Goal: Communication & Community: Participate in discussion

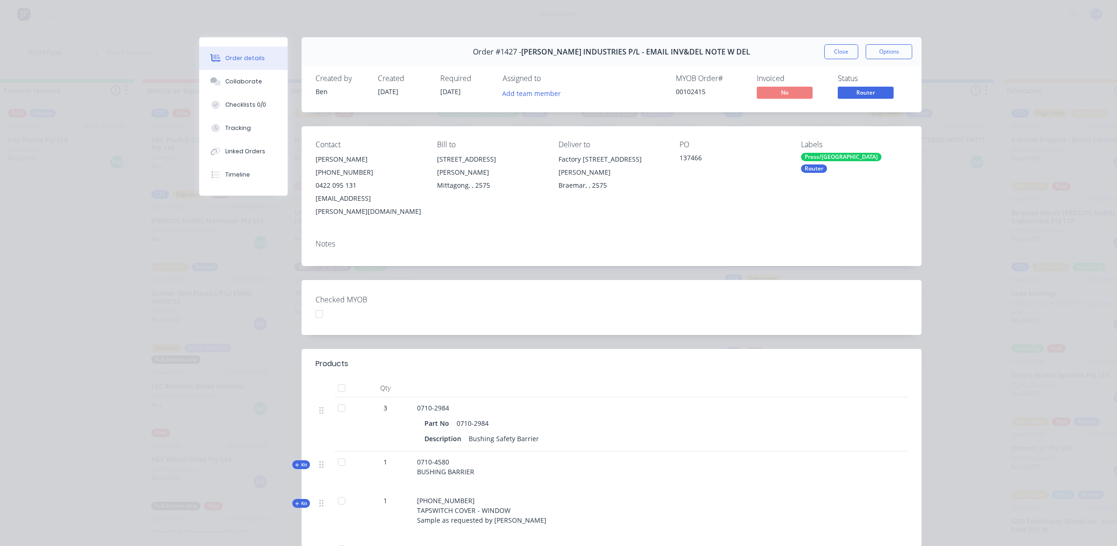
scroll to position [116, 0]
click at [827, 50] on button "Close" at bounding box center [841, 51] width 34 height 15
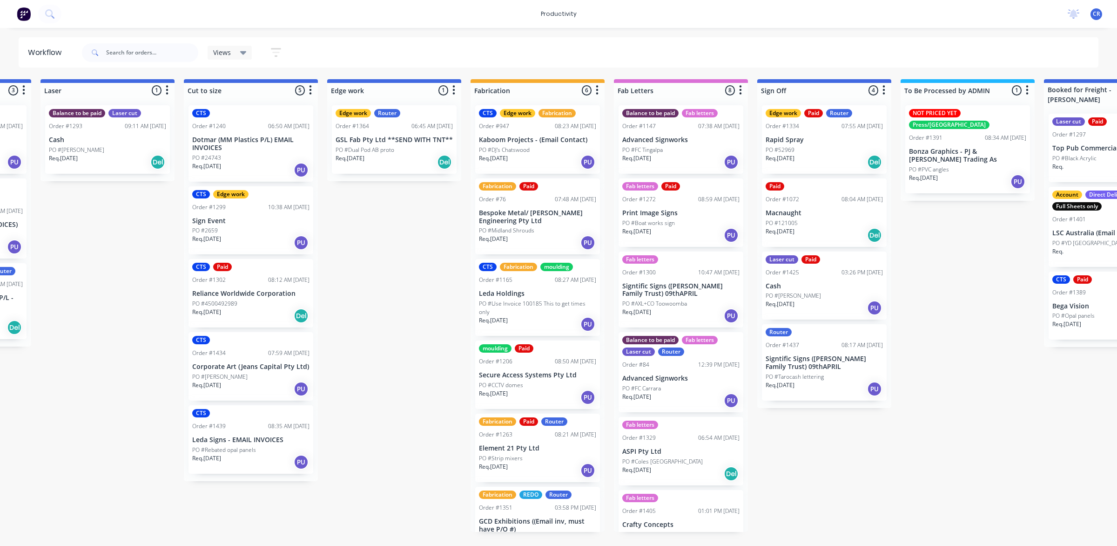
scroll to position [0, 698]
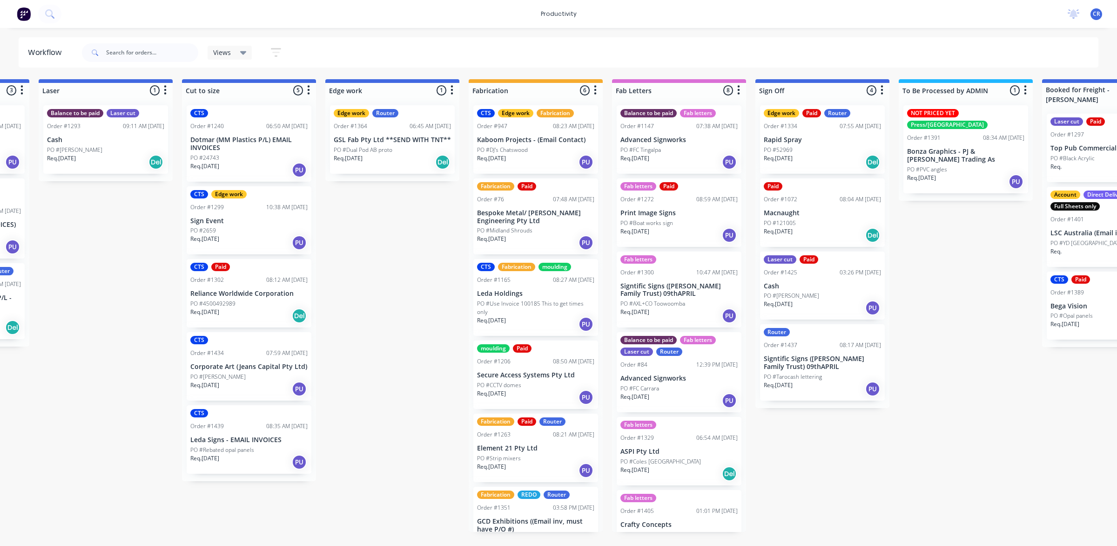
click at [804, 216] on p "Macnaught" at bounding box center [822, 213] width 117 height 8
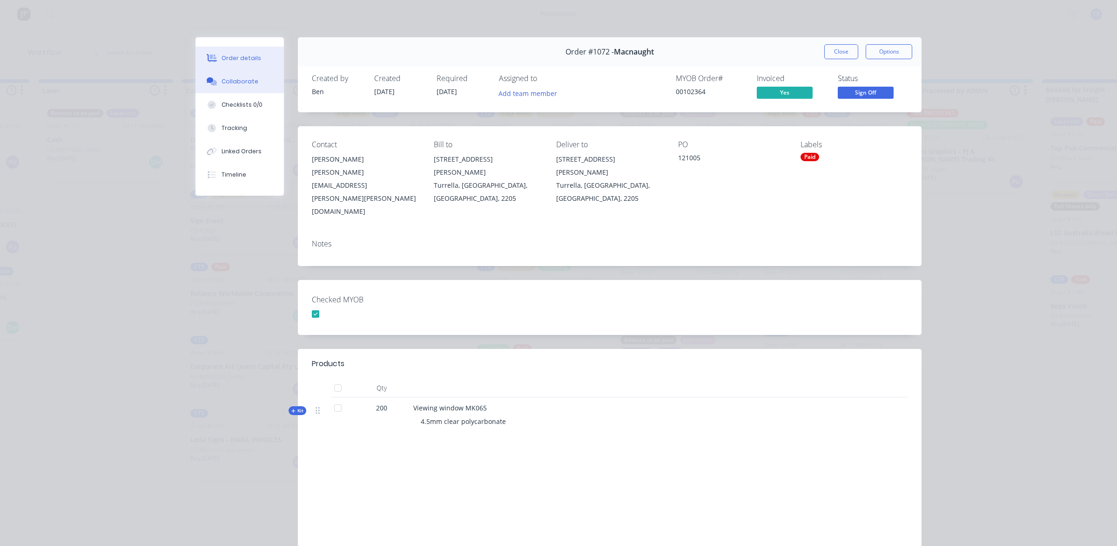
click at [250, 74] on button "Collaborate" at bounding box center [239, 81] width 88 height 23
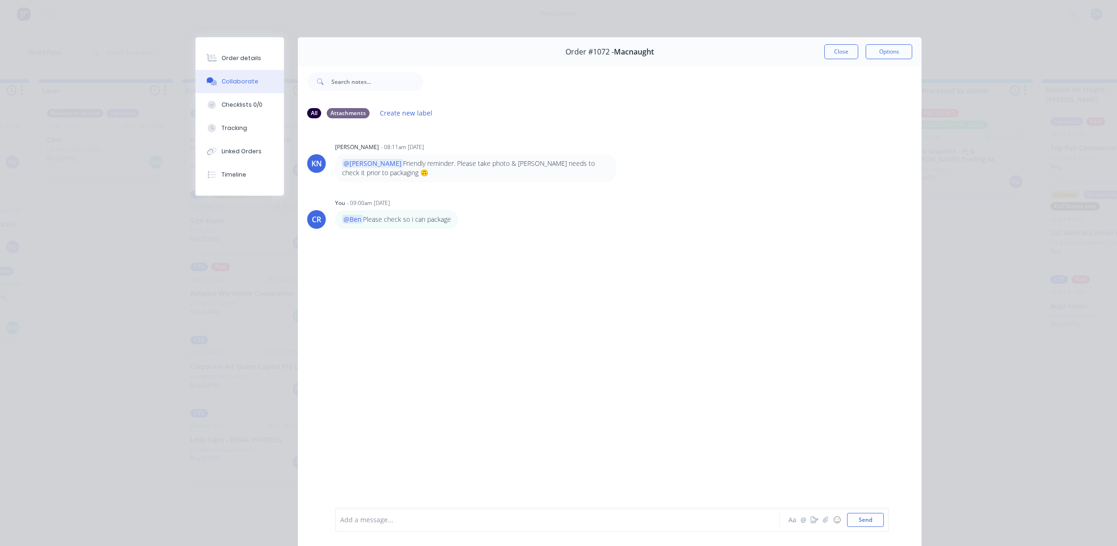
click at [450, 517] on div at bounding box center [544, 520] width 407 height 10
click at [442, 518] on div at bounding box center [544, 520] width 407 height 10
click at [866, 515] on button "Send" at bounding box center [865, 519] width 37 height 14
click at [831, 49] on button "Close" at bounding box center [841, 51] width 34 height 15
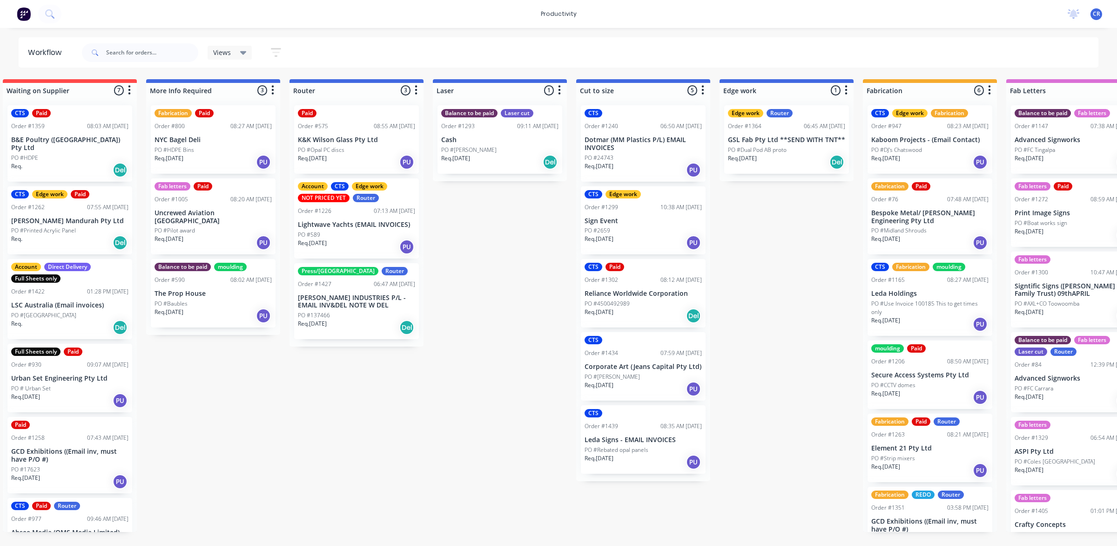
scroll to position [0, 291]
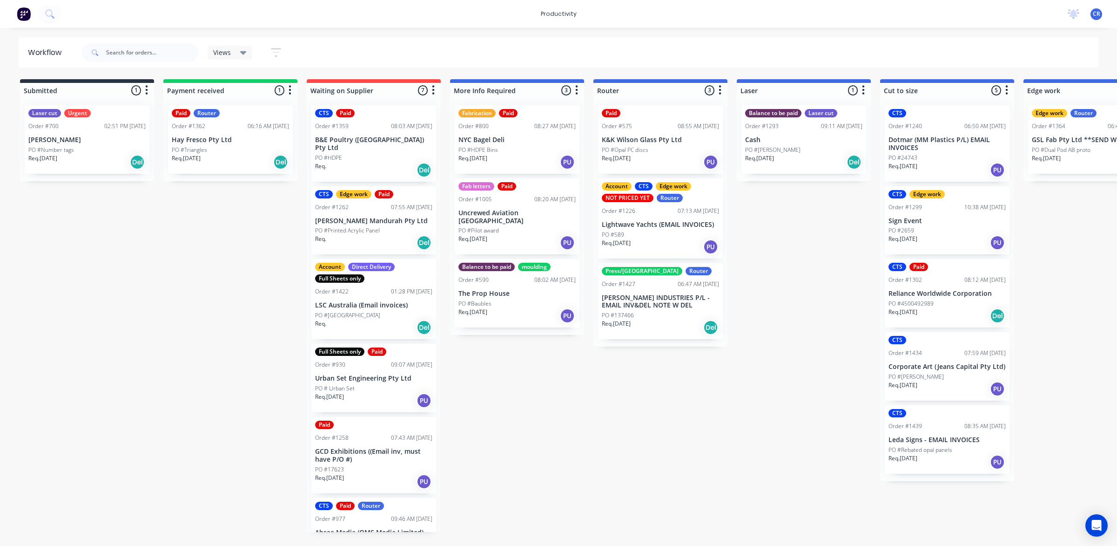
click at [652, 213] on div "Order #1226 07:13 AM [DATE]" at bounding box center [660, 211] width 117 height 8
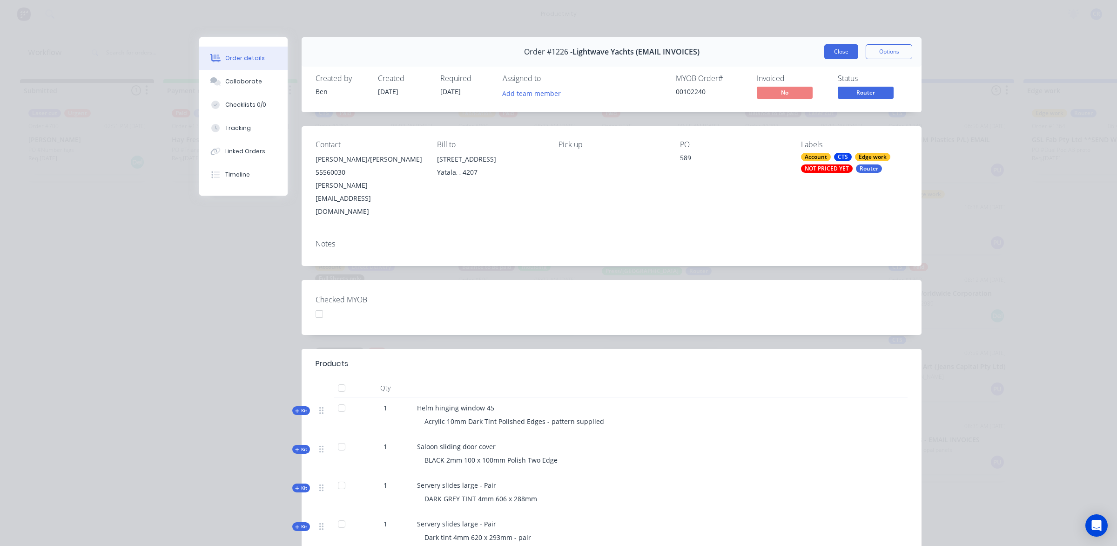
click at [829, 51] on button "Close" at bounding box center [841, 51] width 34 height 15
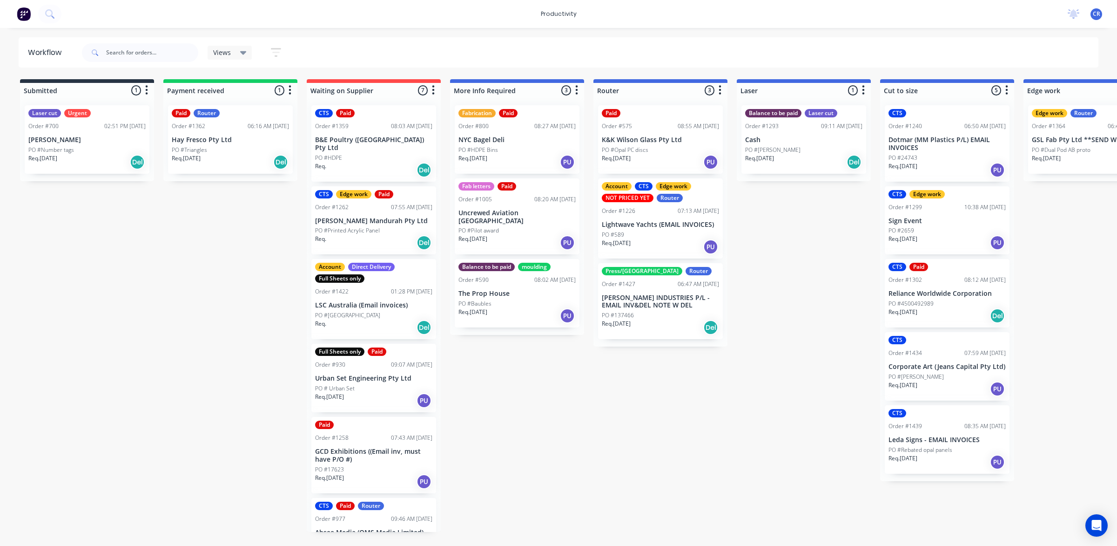
click at [673, 154] on div "Req. [DATE] PU" at bounding box center [660, 162] width 117 height 16
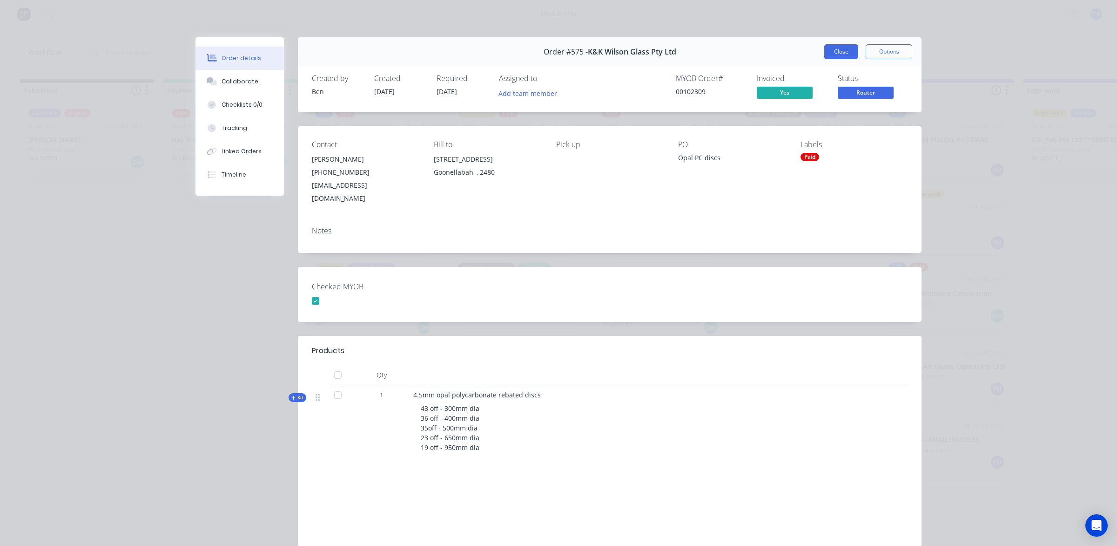
click at [836, 54] on button "Close" at bounding box center [841, 51] width 34 height 15
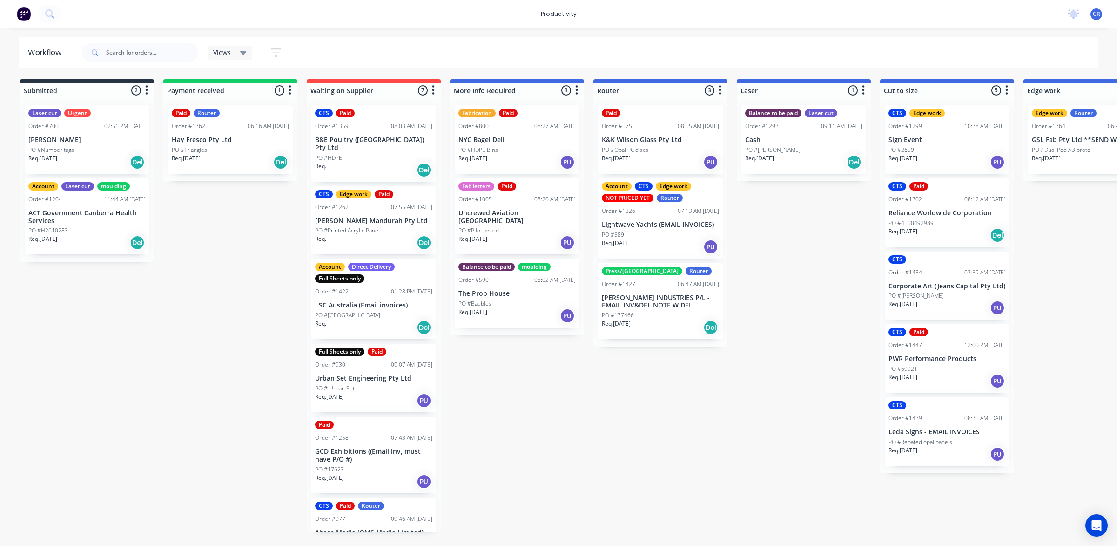
click at [652, 166] on div "Req. [DATE] PU" at bounding box center [660, 162] width 117 height 16
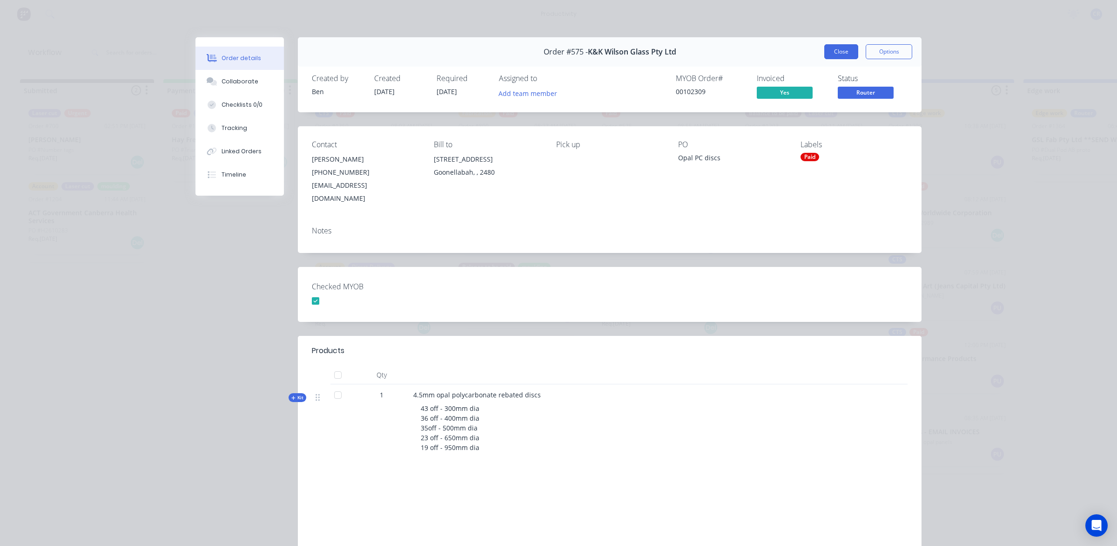
click at [827, 52] on button "Close" at bounding box center [841, 51] width 34 height 15
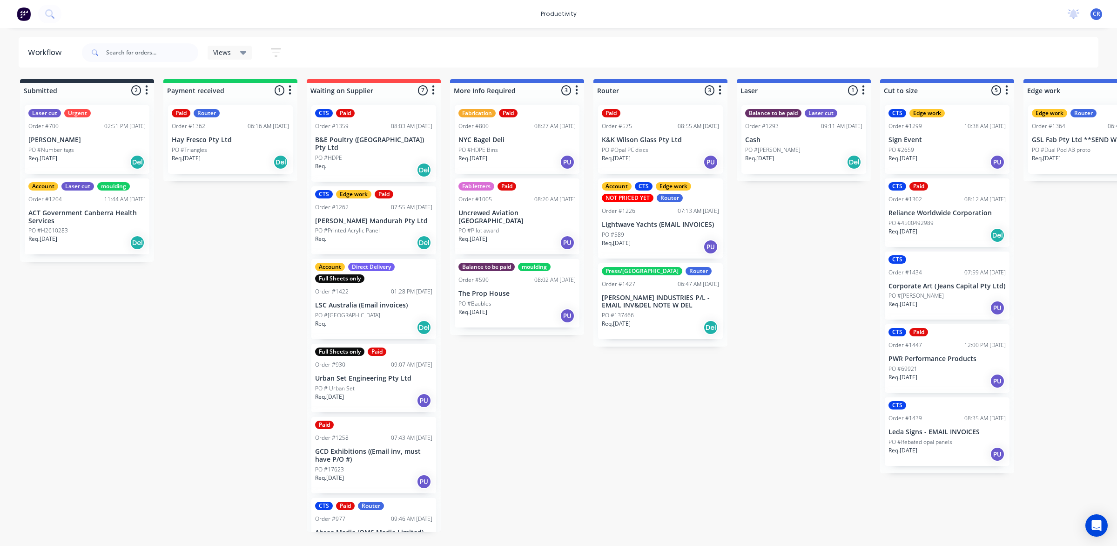
click at [667, 282] on div "Order #1427 06:47 AM 09/09/25" at bounding box center [660, 284] width 117 height 8
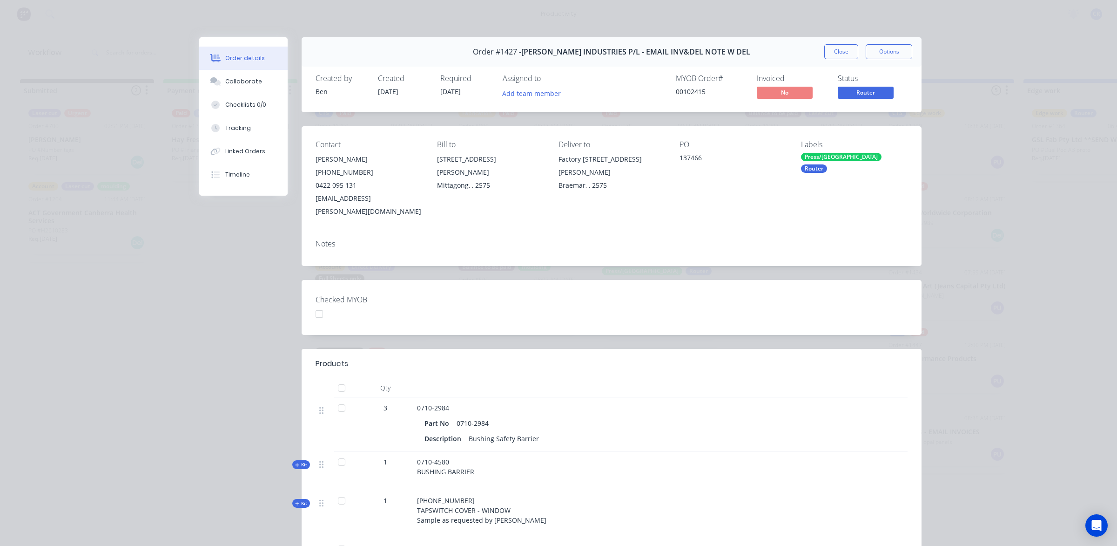
click at [842, 53] on button "Close" at bounding box center [841, 51] width 34 height 15
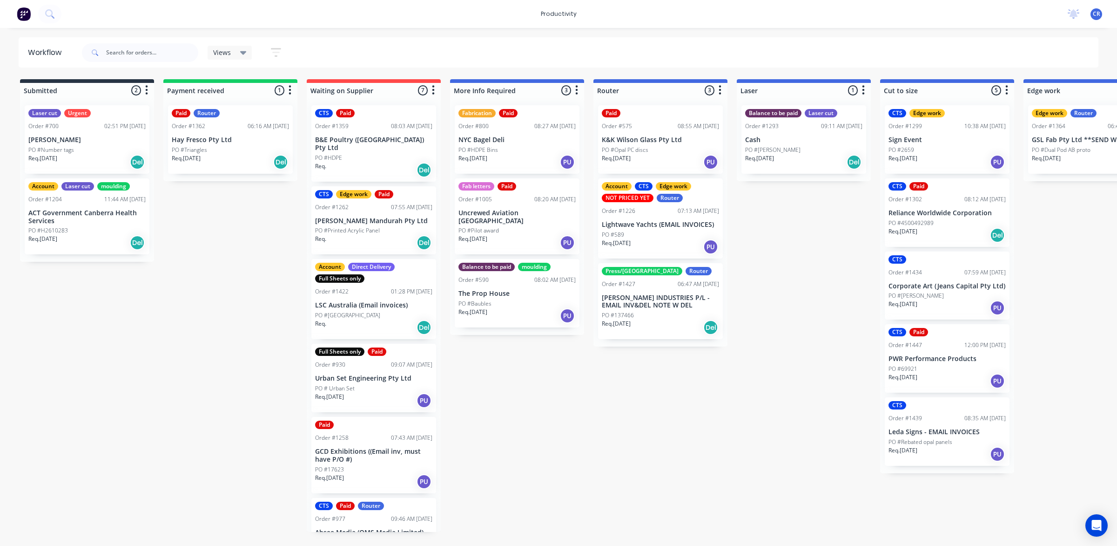
click at [685, 210] on div "07:13 AM [DATE]" at bounding box center [698, 211] width 41 height 8
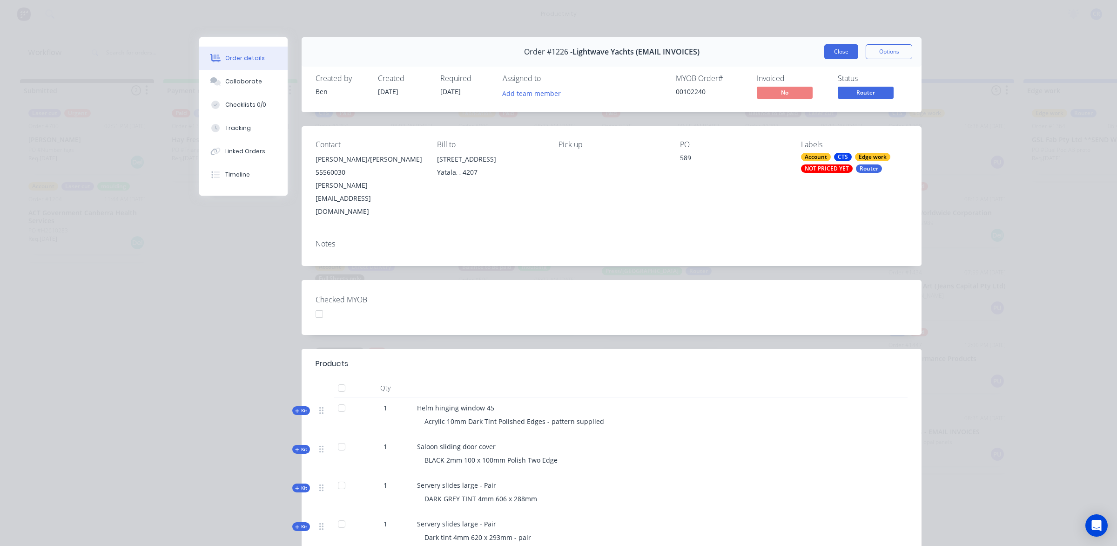
click at [843, 50] on button "Close" at bounding box center [841, 51] width 34 height 15
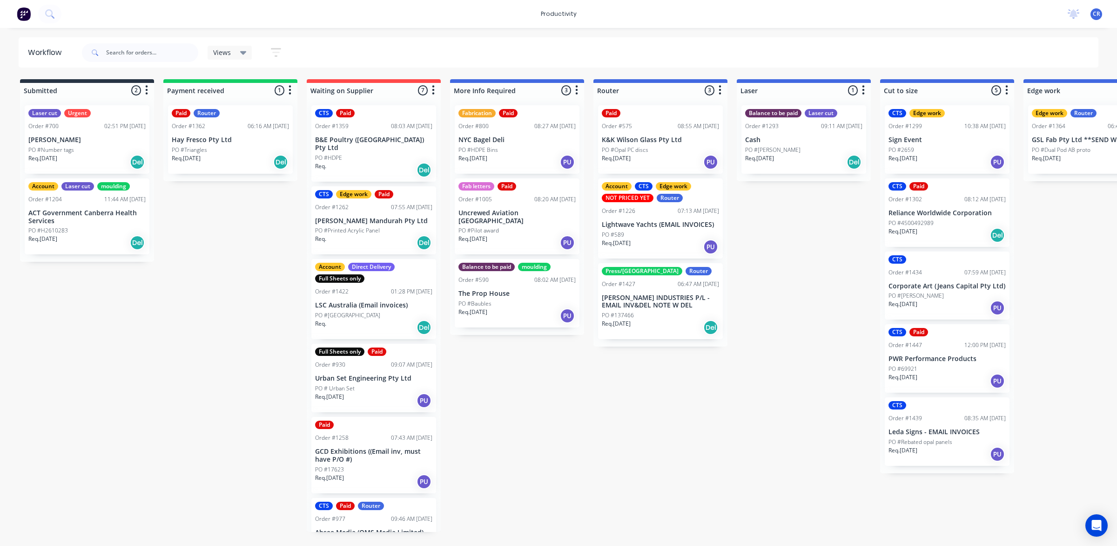
click at [655, 300] on p "[PERSON_NAME] INDUSTRIES P/L - EMAIL INV&DEL NOTE W DEL" at bounding box center [660, 302] width 117 height 16
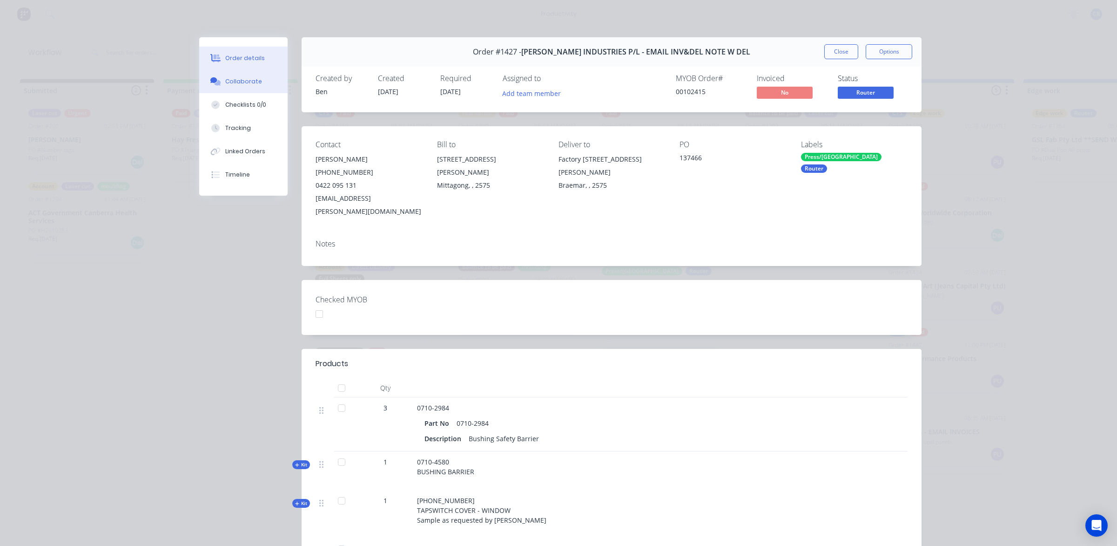
click at [250, 83] on div "Collaborate" at bounding box center [243, 81] width 37 height 8
